Goal: Task Accomplishment & Management: Use online tool/utility

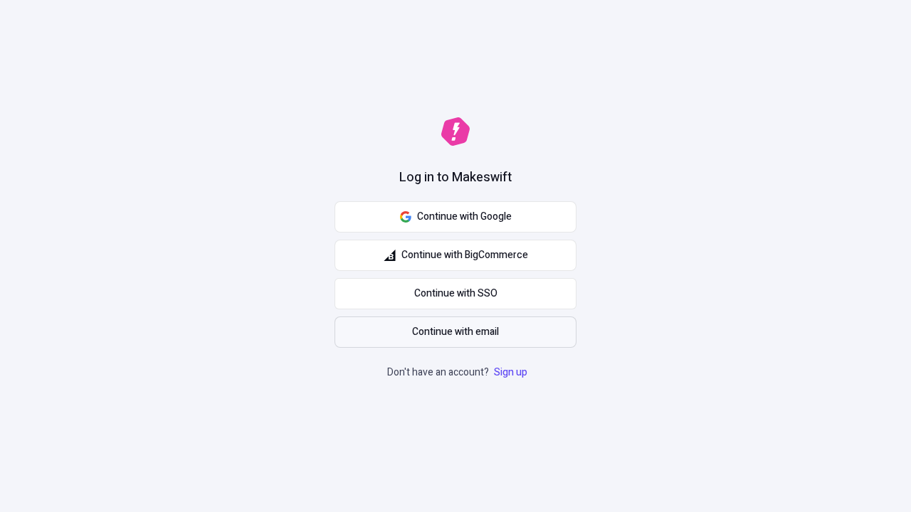
click at [455, 332] on span "Continue with email" at bounding box center [455, 332] width 87 height 16
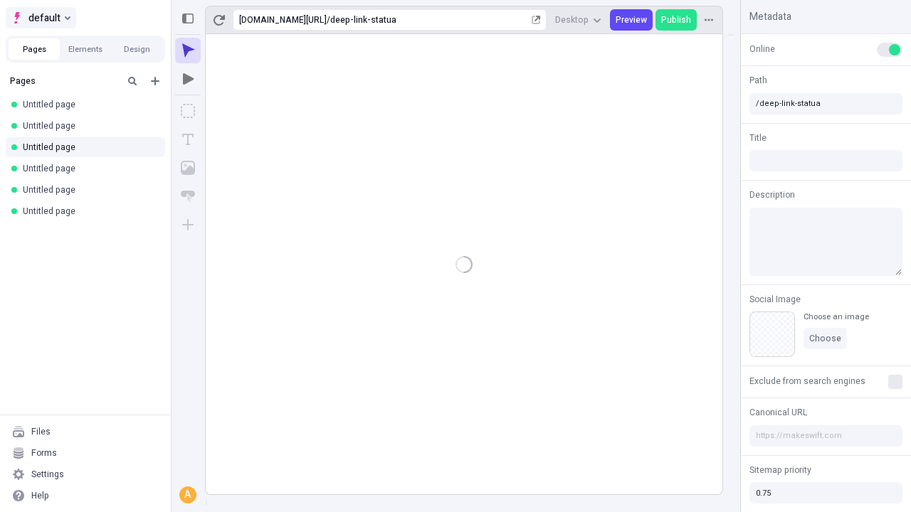
click at [40, 18] on span "default" at bounding box center [44, 17] width 32 height 17
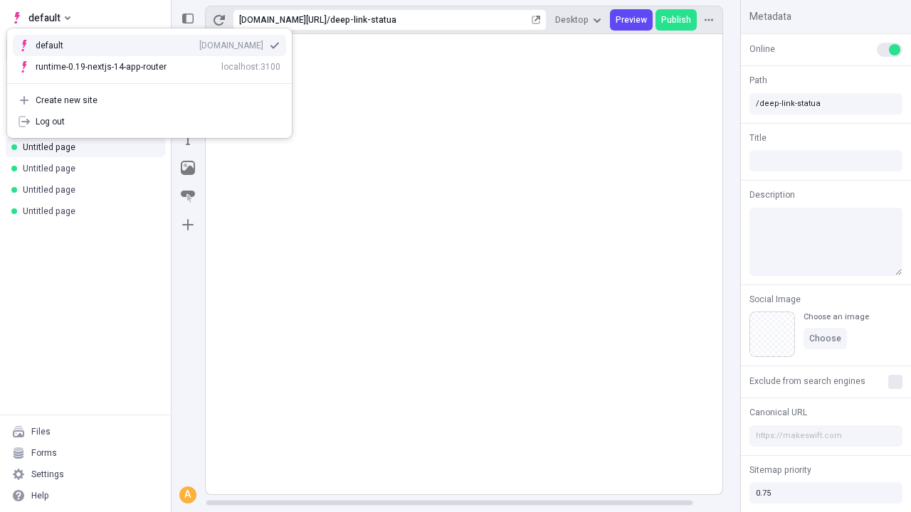
click at [199, 43] on div "[DOMAIN_NAME]" at bounding box center [231, 45] width 64 height 11
click at [155, 81] on icon "Add new" at bounding box center [155, 81] width 9 height 9
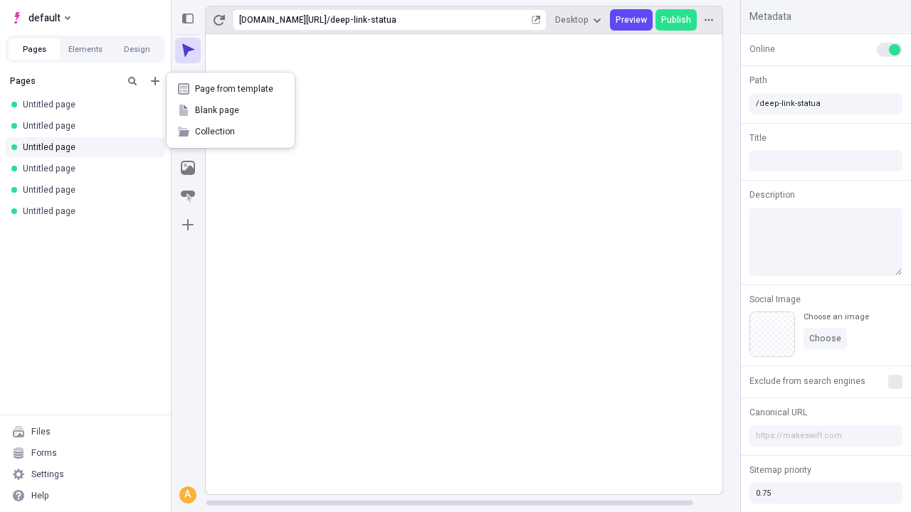
click at [231, 110] on span "Blank page" at bounding box center [239, 110] width 88 height 11
type input "/deep-link-arbitro"
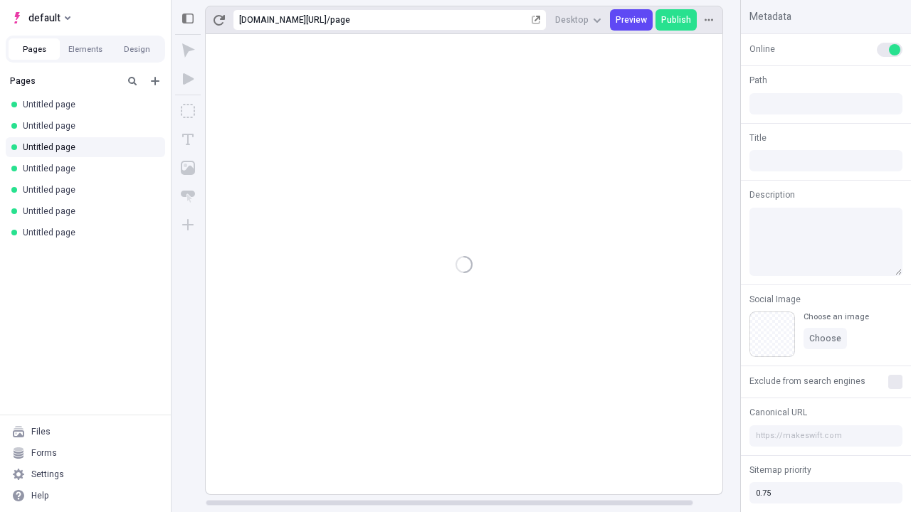
type input "/page"
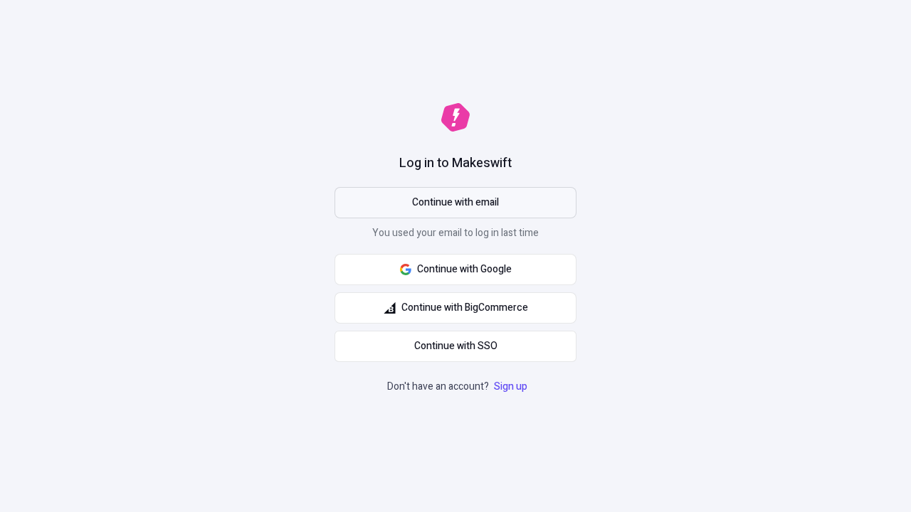
click at [455, 203] on span "Continue with email" at bounding box center [455, 203] width 87 height 16
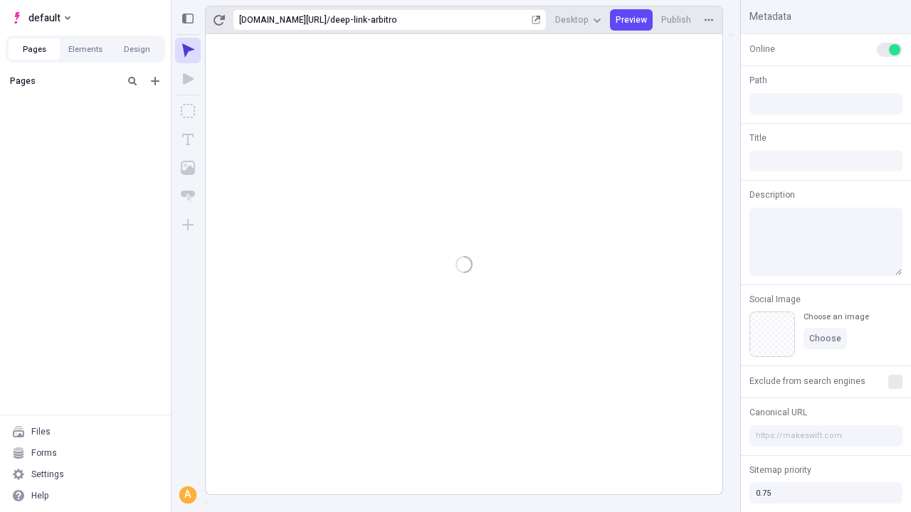
type input "/deep-link-arbitro"
